Goal: Task Accomplishment & Management: Manage account settings

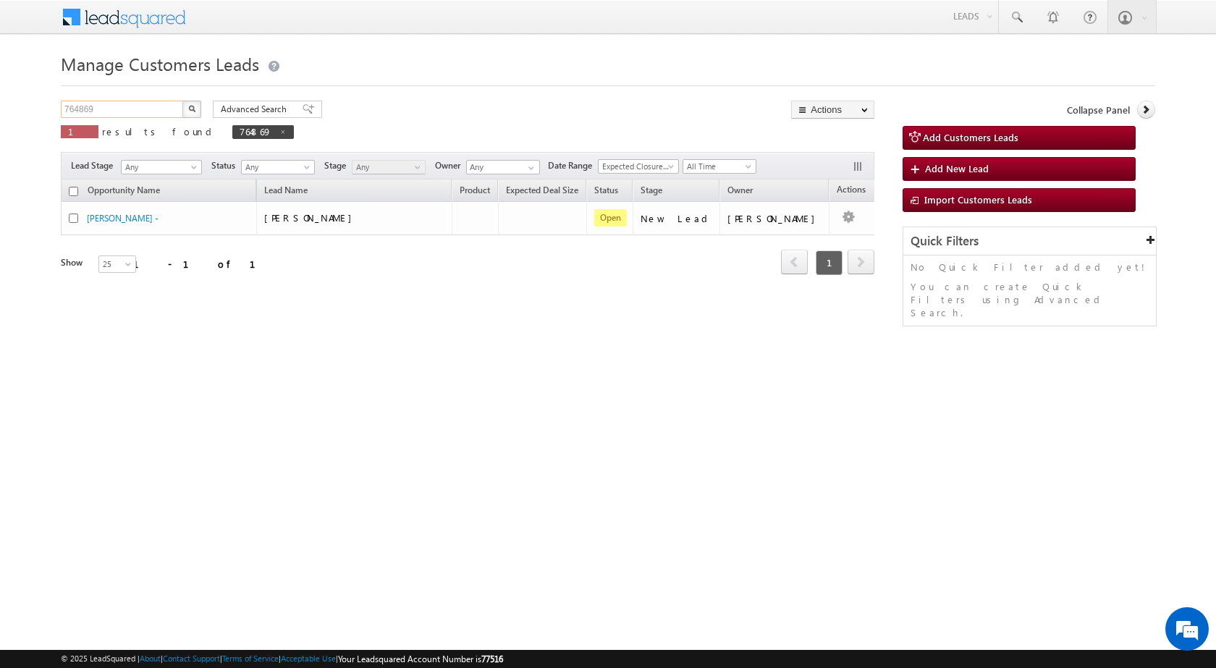
click at [90, 114] on input "764869" at bounding box center [123, 109] width 124 height 17
paste input "772"
type input "764772"
click at [185, 112] on button "button" at bounding box center [191, 109] width 19 height 17
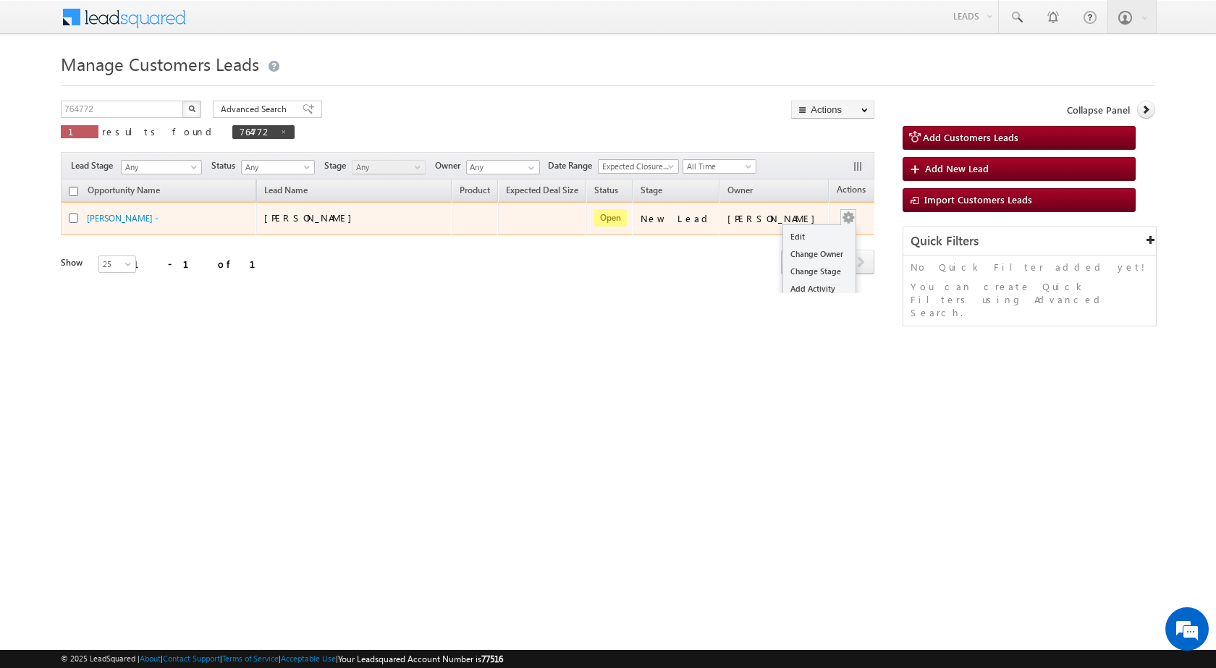
click at [837, 216] on div "Edit Change Owner Change Stage Add Activity Add Task Delete" at bounding box center [848, 218] width 23 height 19
click at [795, 248] on link "Change Owner" at bounding box center [819, 253] width 72 height 17
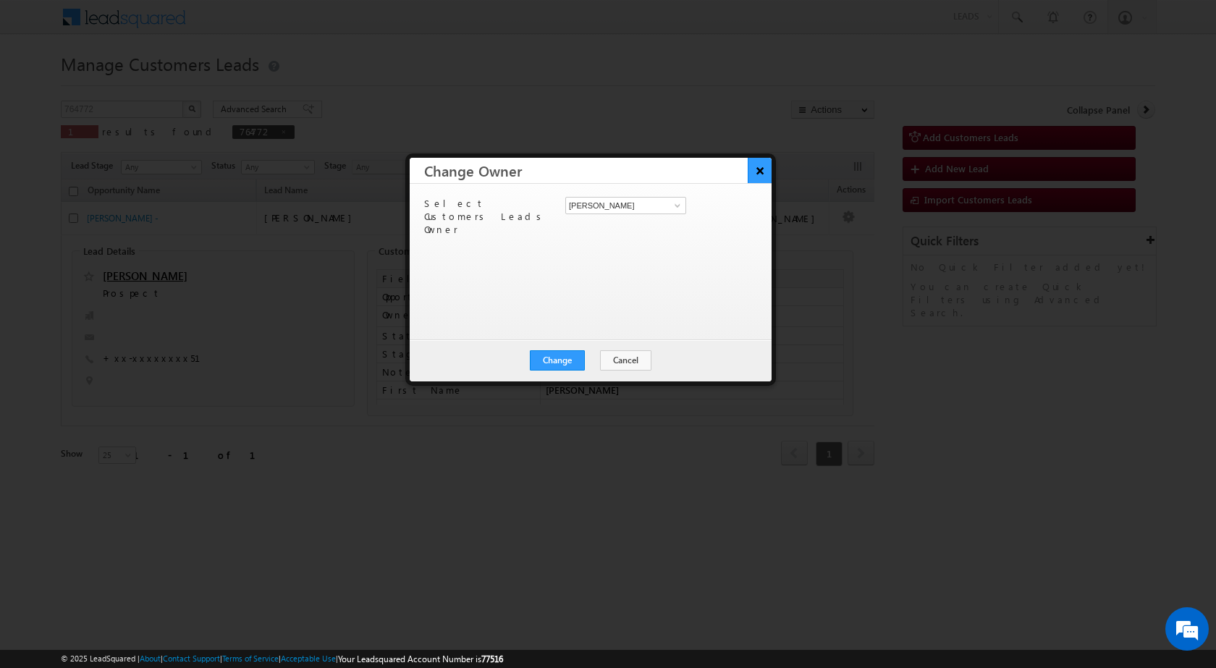
click at [765, 171] on button "×" at bounding box center [760, 170] width 24 height 25
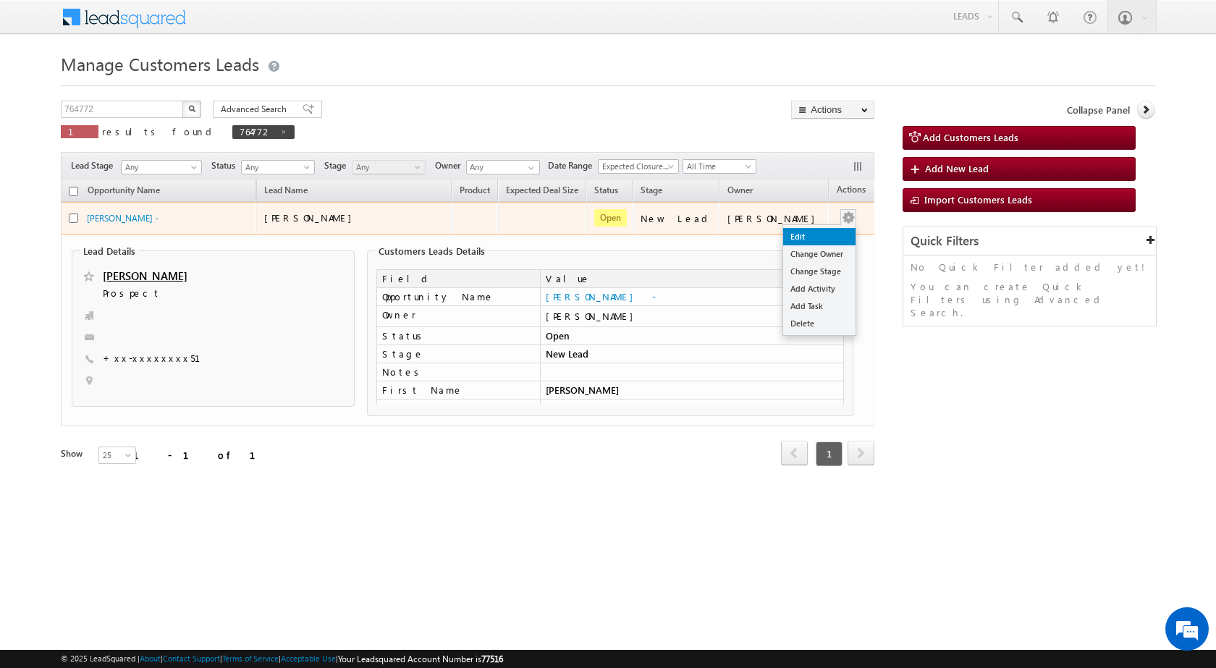
click at [821, 235] on link "Edit" at bounding box center [819, 236] width 72 height 17
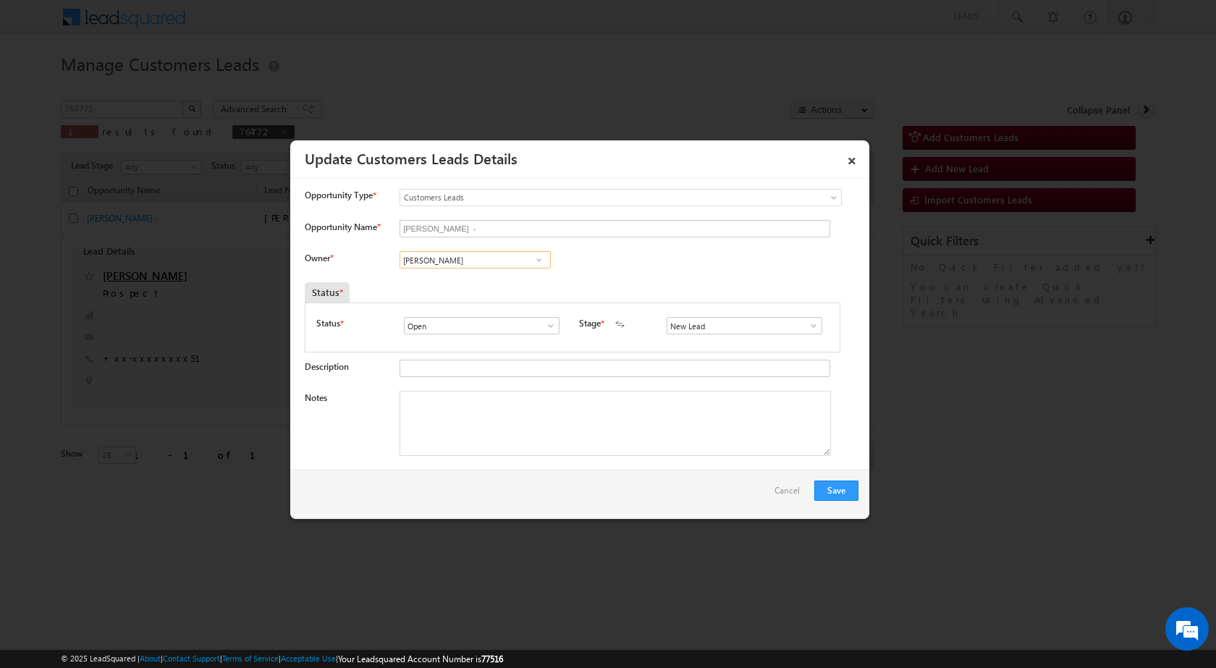
click at [453, 263] on input "[PERSON_NAME]" at bounding box center [475, 259] width 151 height 17
click at [455, 316] on span "[PERSON_NAME][EMAIL_ADDRESS][DOMAIN_NAME]" at bounding box center [470, 313] width 130 height 11
type input "[PERSON_NAME]"
click at [467, 403] on textarea "Notes" at bounding box center [615, 423] width 431 height 65
paste textarea "764772 / [PERSON_NAME] / 9235533951 / CONSTRUCTION / 209206 TO KANPUR / OWNER -…"
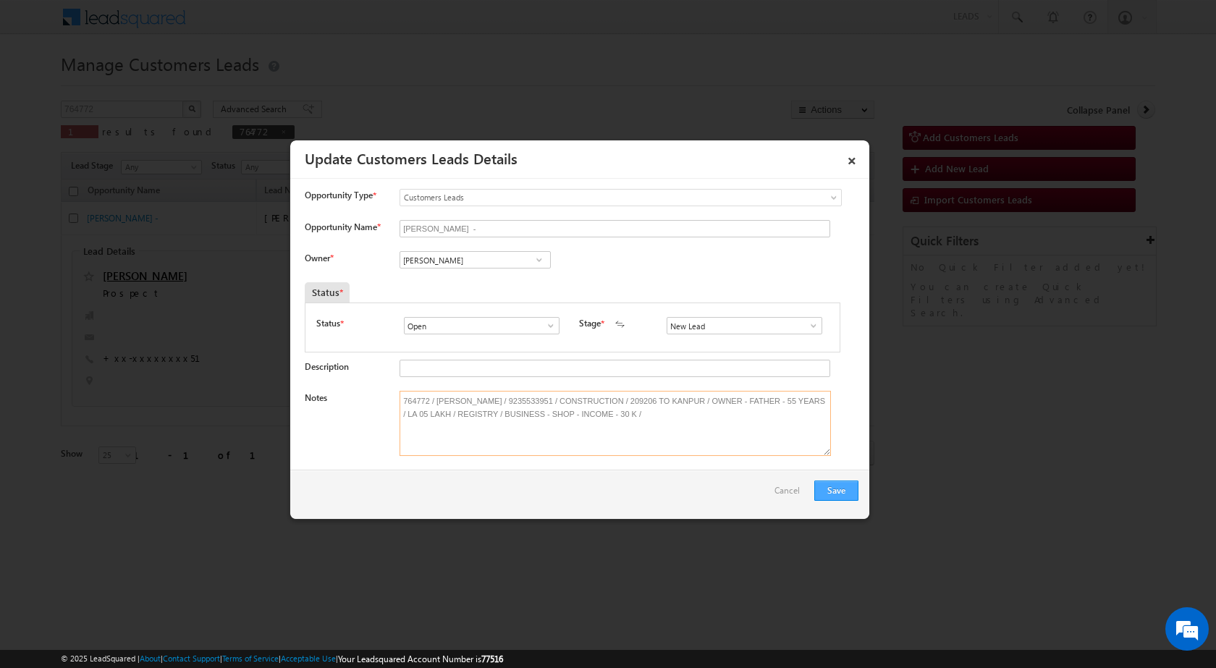
type textarea "764772 / [PERSON_NAME] / 9235533951 / CONSTRUCTION / 209206 TO KANPUR / OWNER -…"
click at [836, 493] on button "Save" at bounding box center [836, 491] width 44 height 20
